Goal: Task Accomplishment & Management: Use online tool/utility

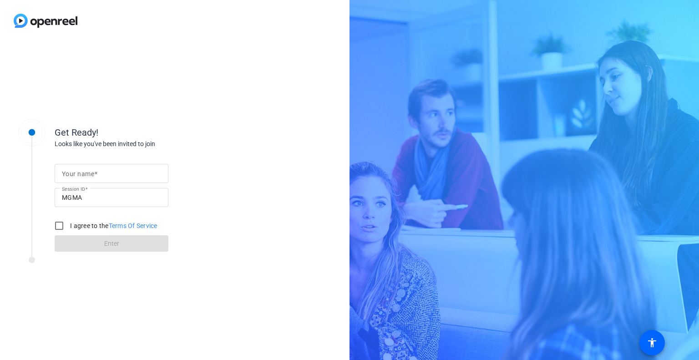
click at [113, 168] on input "Your name" at bounding box center [111, 173] width 99 height 11
type input "[PERSON_NAME]"
click at [56, 228] on input "I agree to the Terms Of Service" at bounding box center [59, 225] width 18 height 18
checkbox input "true"
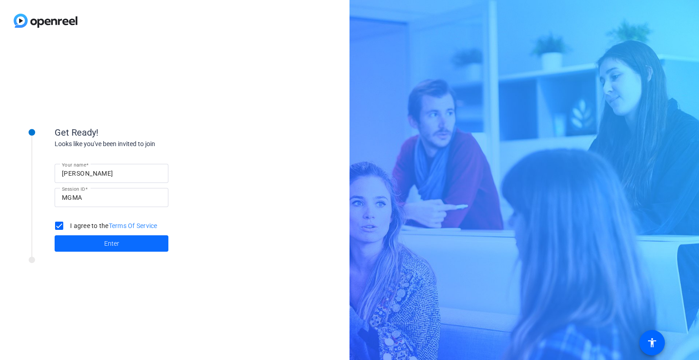
click at [95, 244] on span at bounding box center [112, 243] width 114 height 22
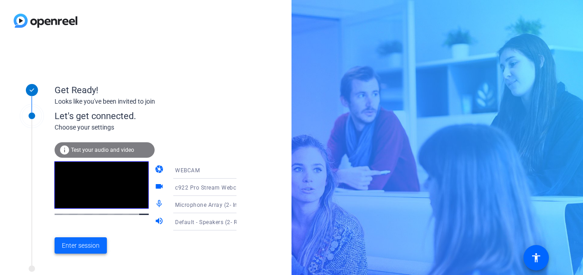
click at [87, 244] on span "Enter session" at bounding box center [81, 246] width 38 height 10
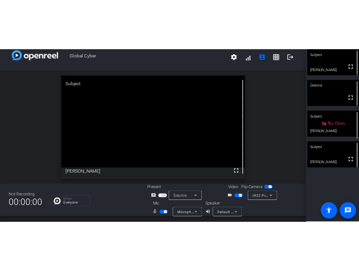
scroll to position [10, 0]
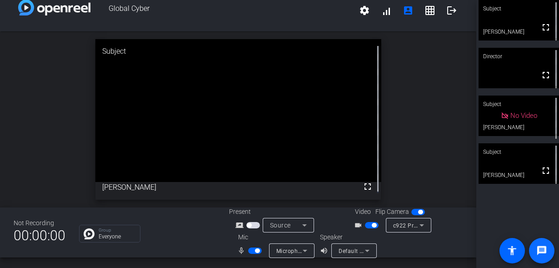
click at [538, 250] on mat-icon "message" at bounding box center [542, 250] width 11 height 11
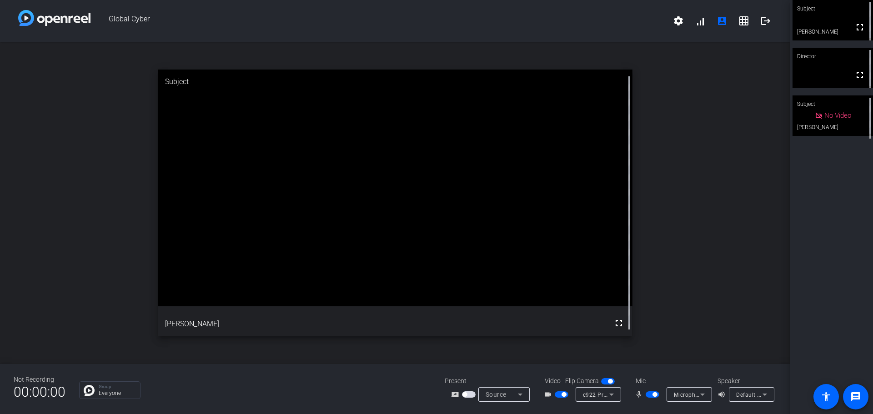
scroll to position [0, 0]
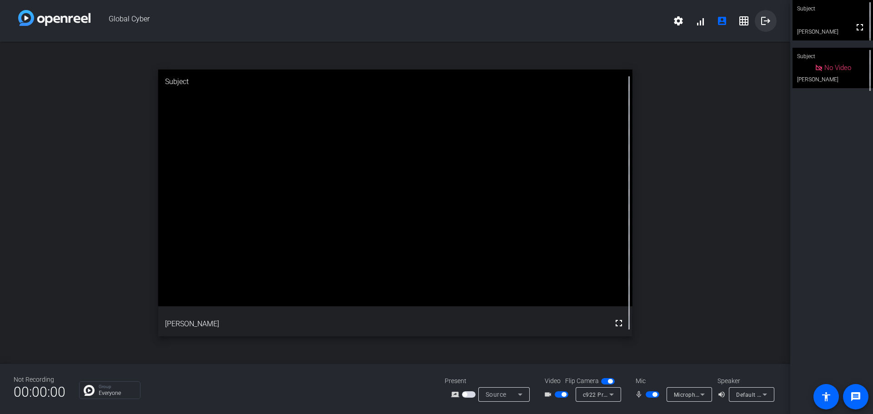
click at [698, 25] on mat-icon "logout" at bounding box center [765, 20] width 11 height 11
